Goal: Information Seeking & Learning: Understand process/instructions

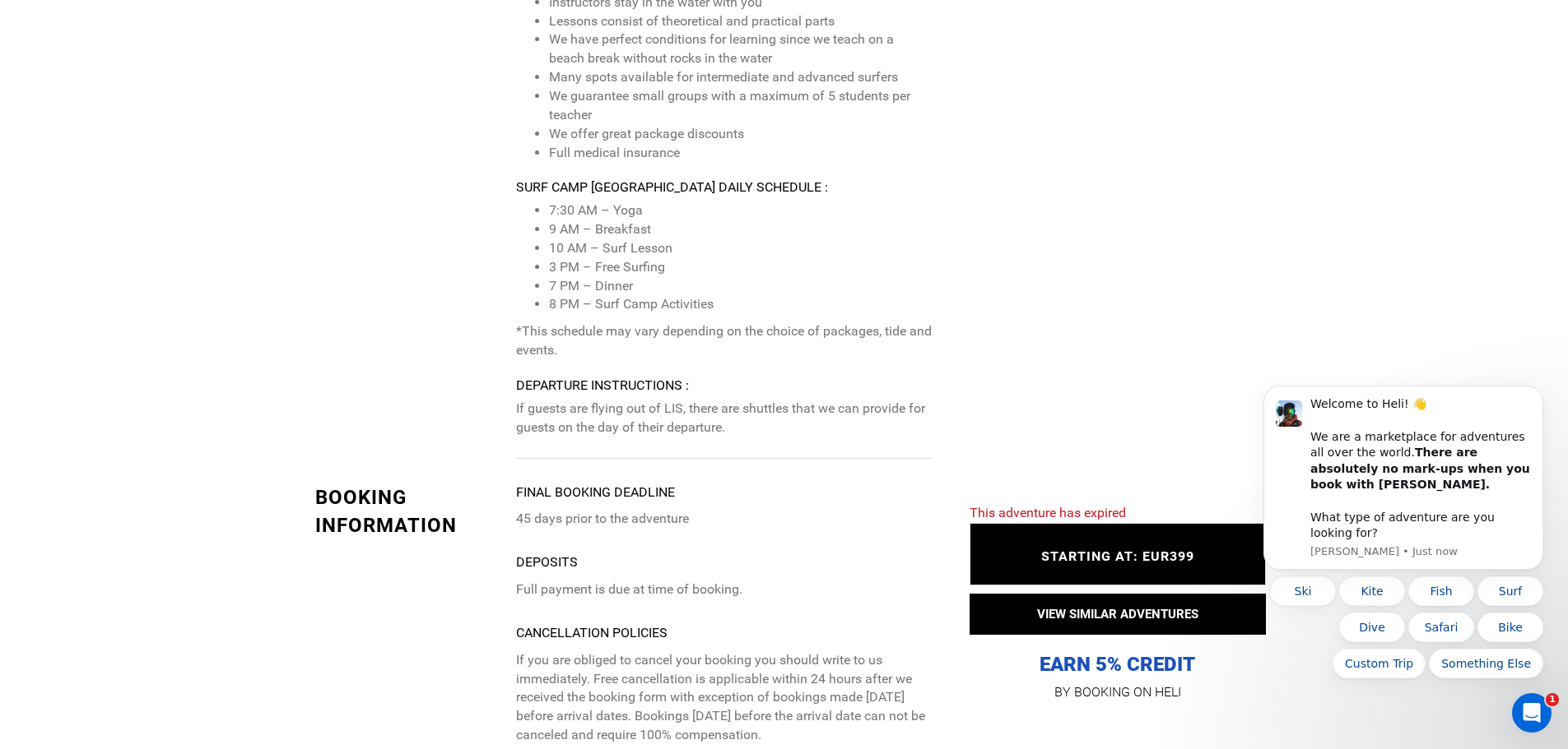
scroll to position [3125, 0]
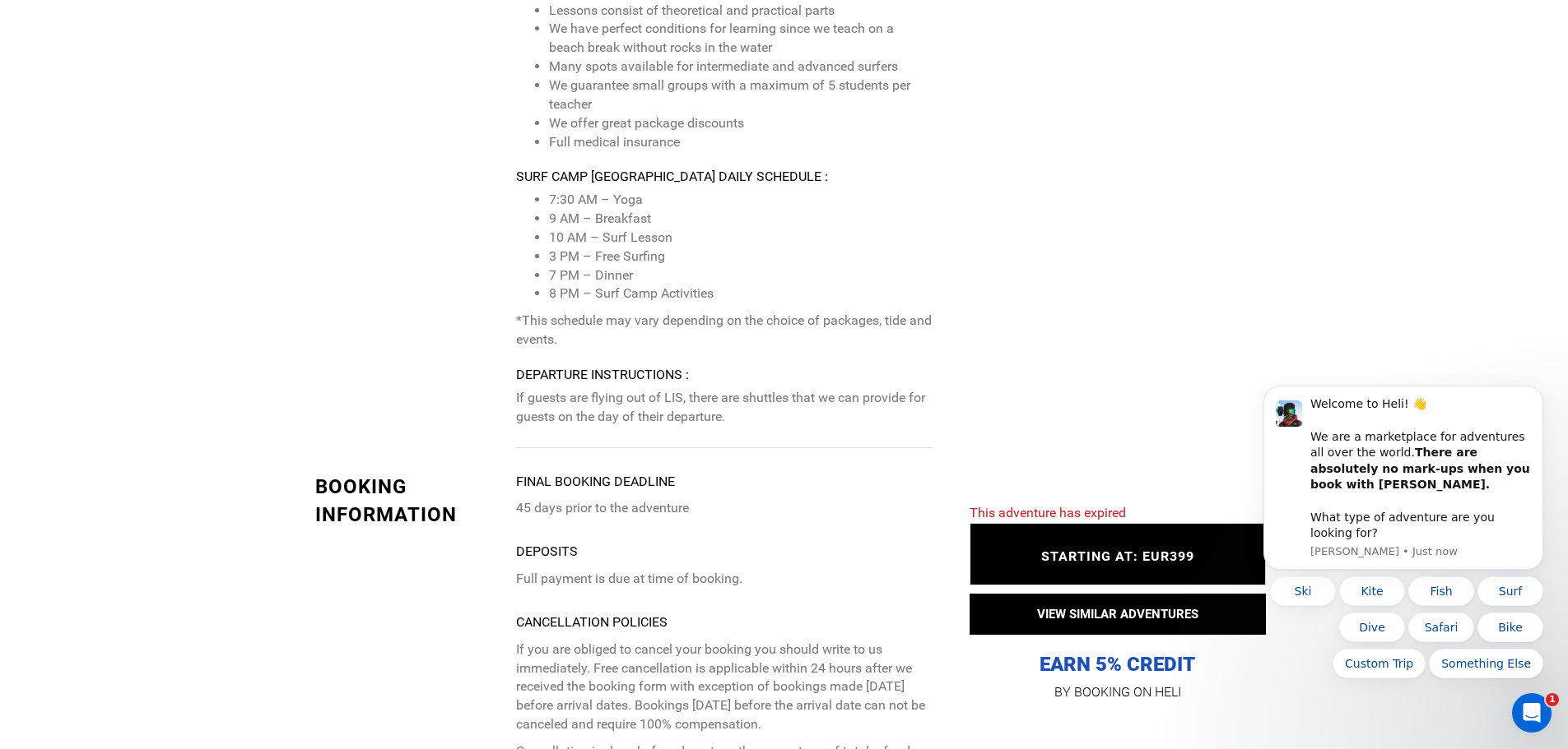
click at [510, 314] on div "Itinerary Recommended Airport(s) : LIS Arrival Instructions : Guests will ideal…" at bounding box center [623, 86] width 642 height 723
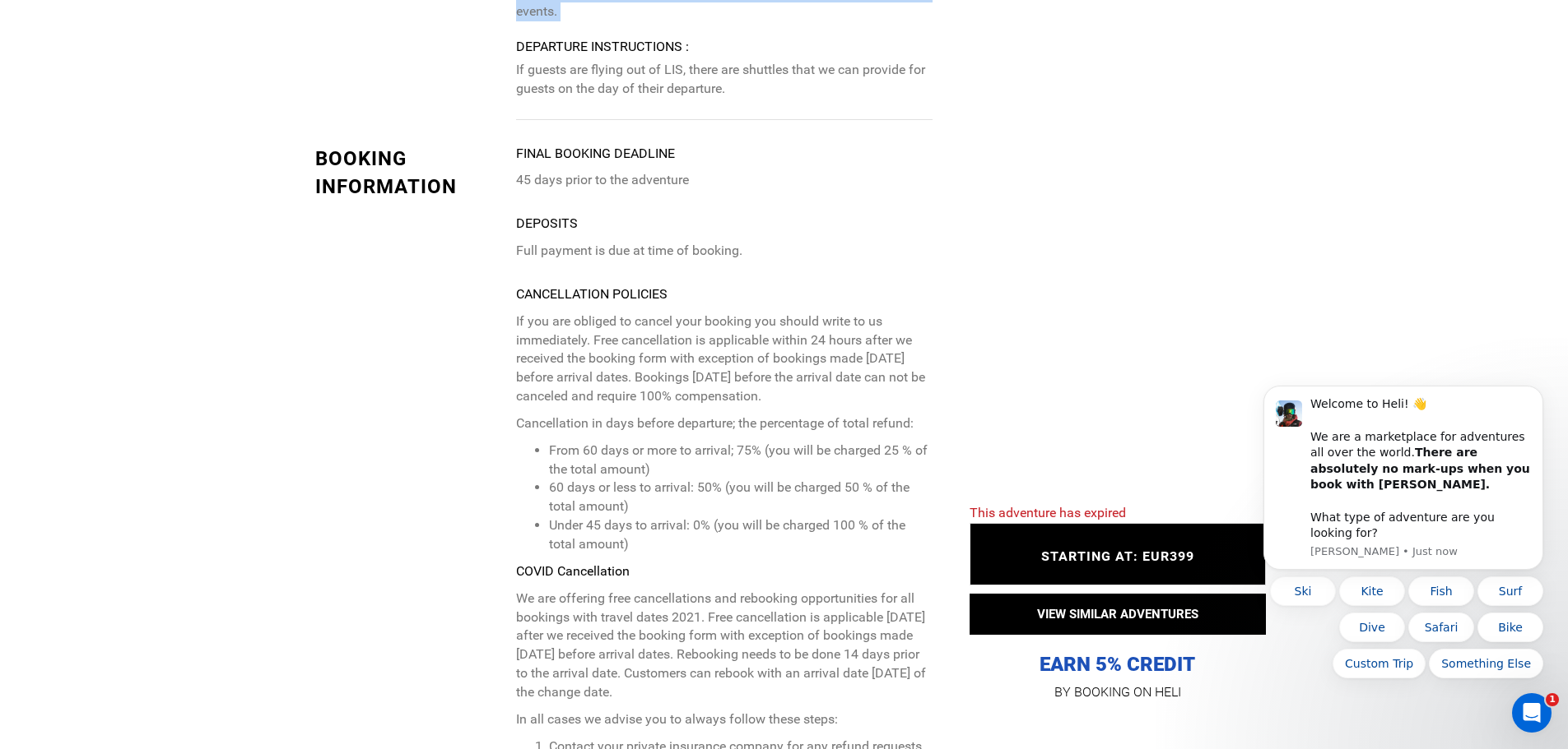
scroll to position [3454, 0]
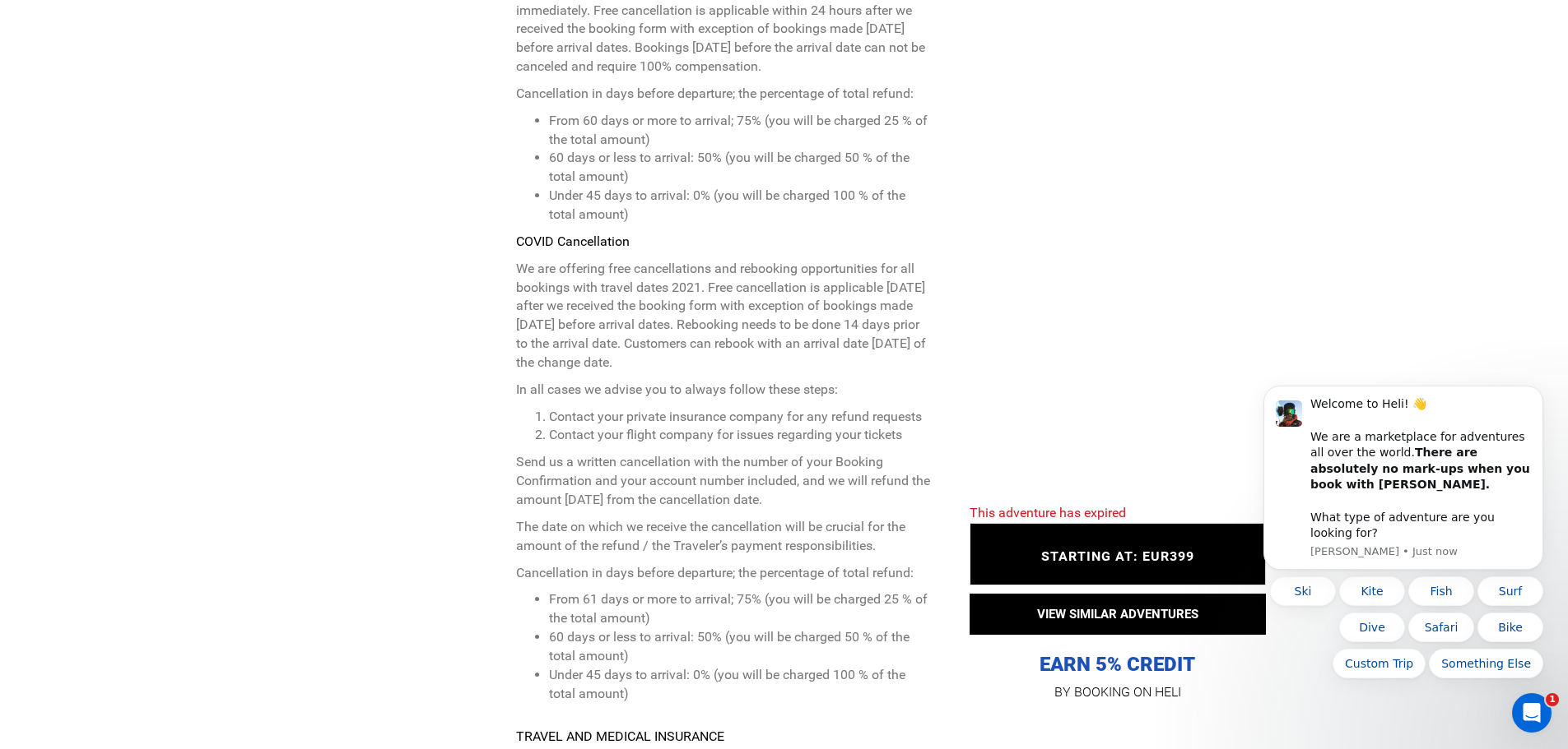
click at [512, 298] on div "BOOKING INFORMATION Final booking deadline 45 days prior to the adventure Depos…" at bounding box center [623, 450] width 642 height 1270
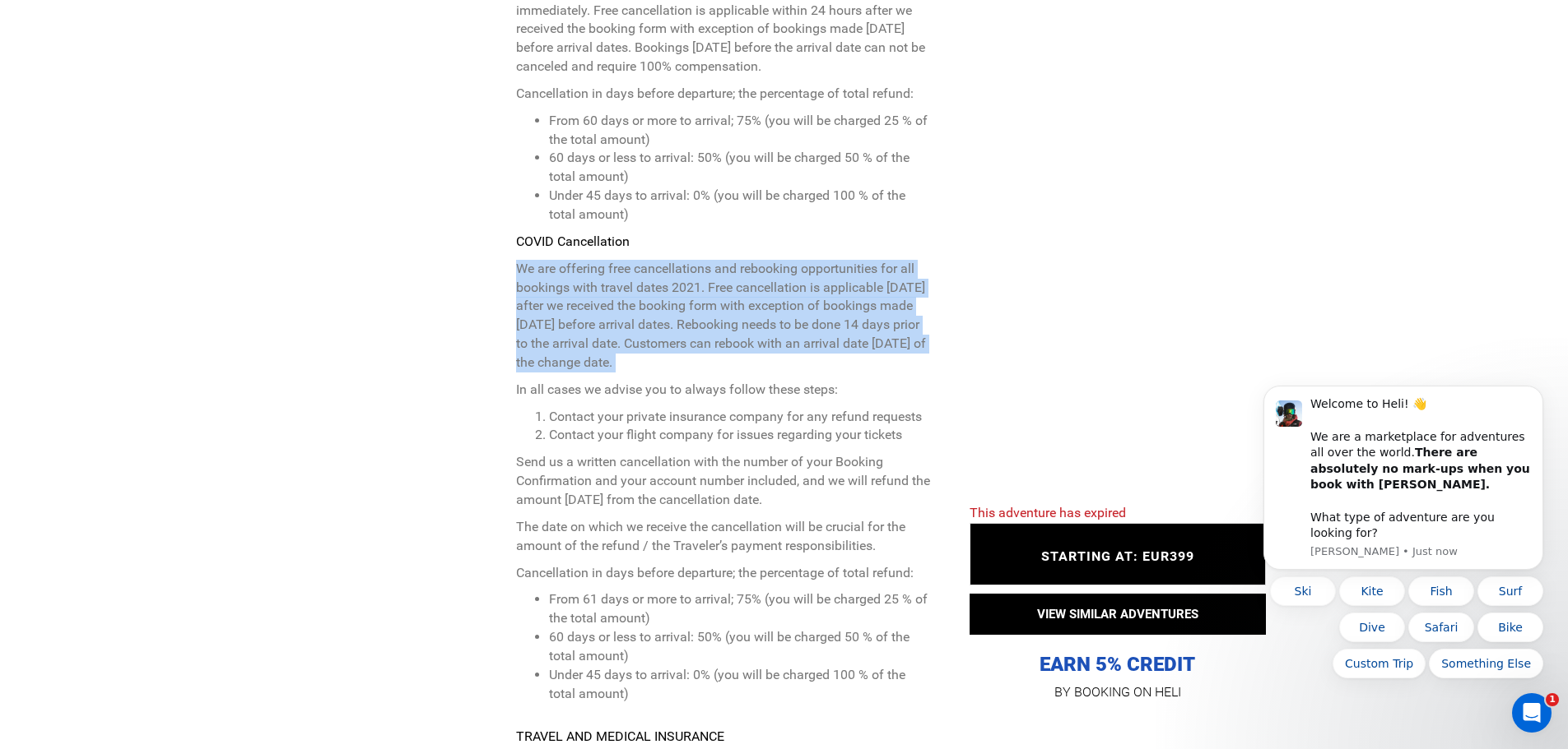
click at [512, 298] on div "BOOKING INFORMATION Final booking deadline 45 days prior to the adventure Depos…" at bounding box center [623, 450] width 642 height 1270
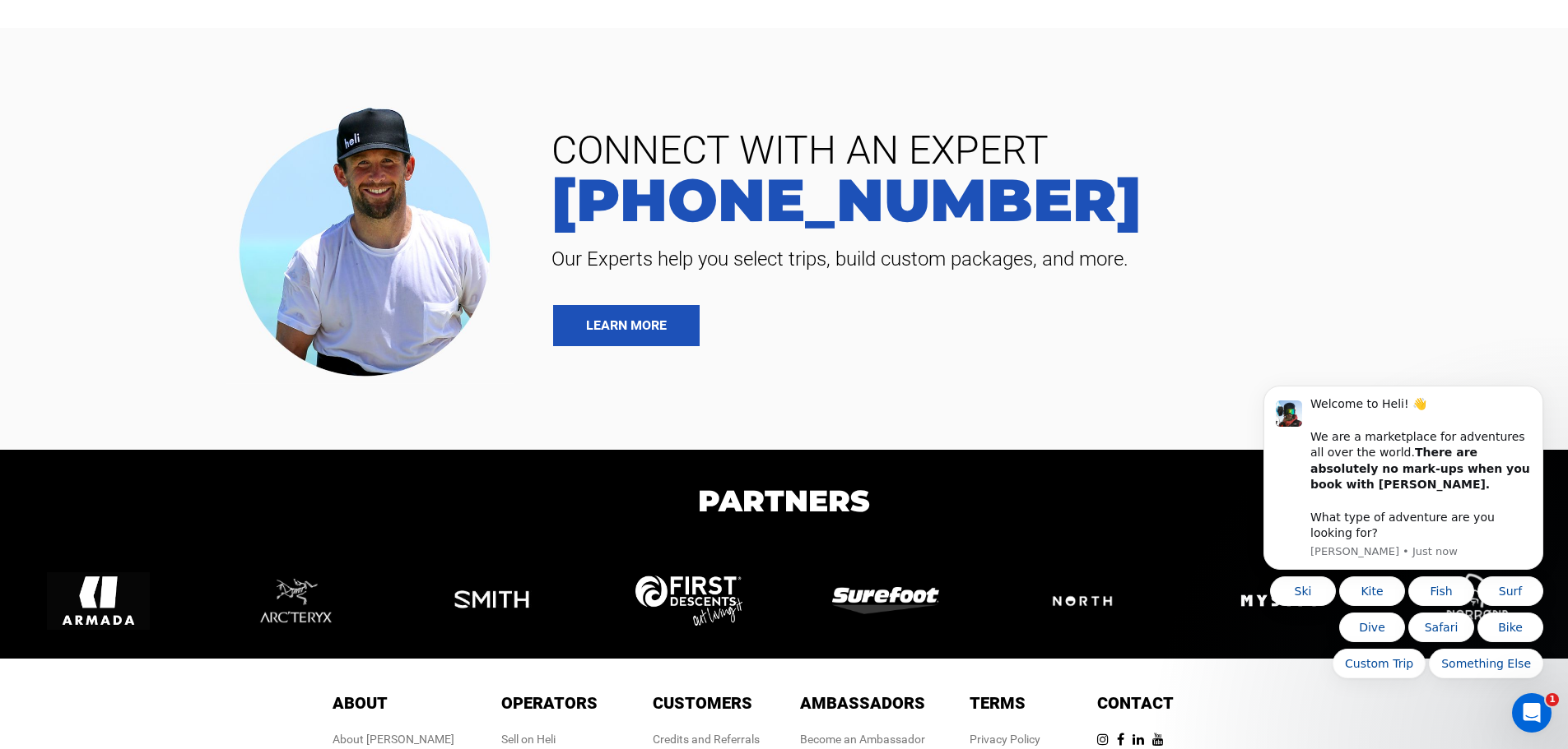
scroll to position [5020, 0]
